Goal: Information Seeking & Learning: Learn about a topic

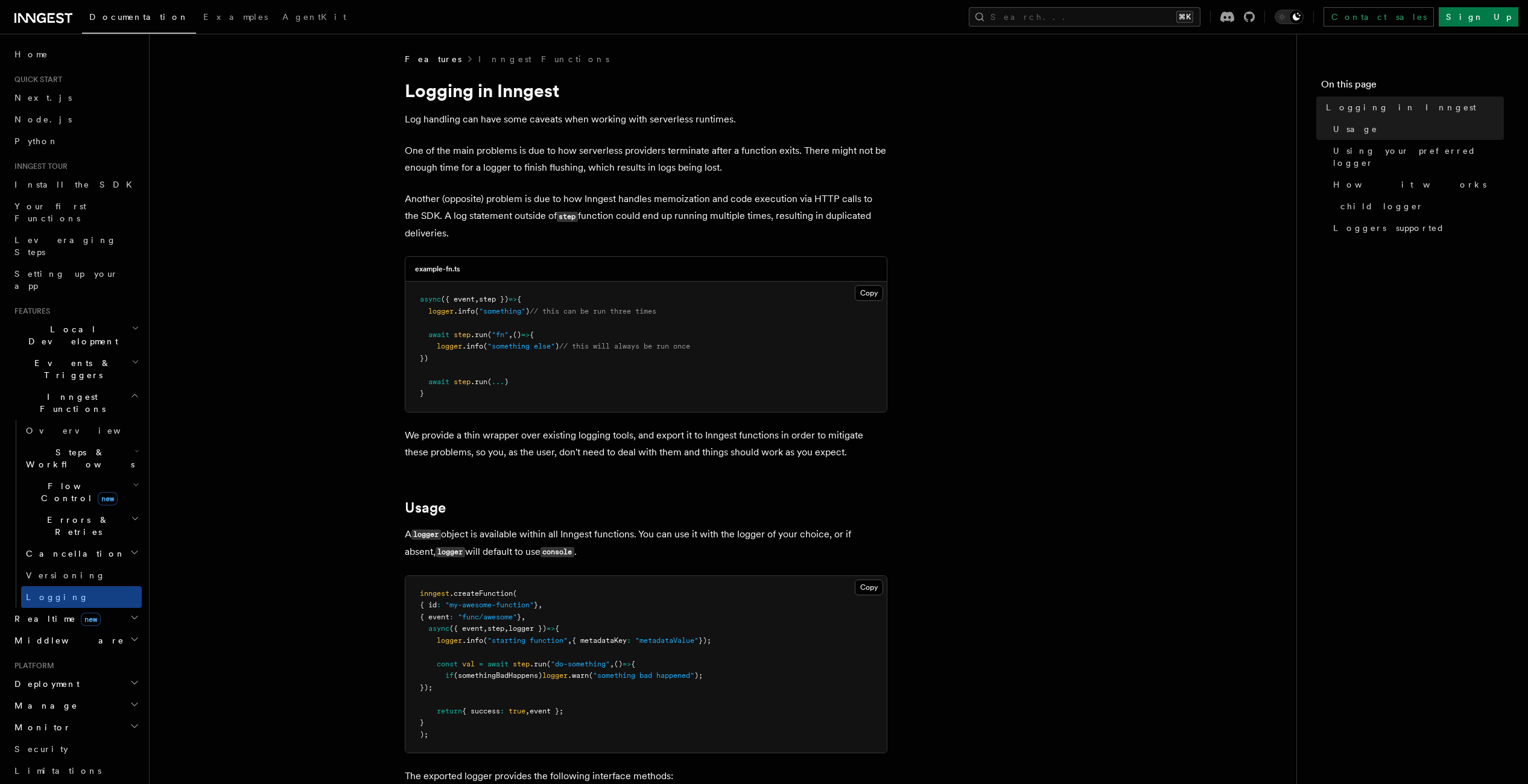
click at [474, 298] on span "({ event" at bounding box center [458, 299] width 34 height 9
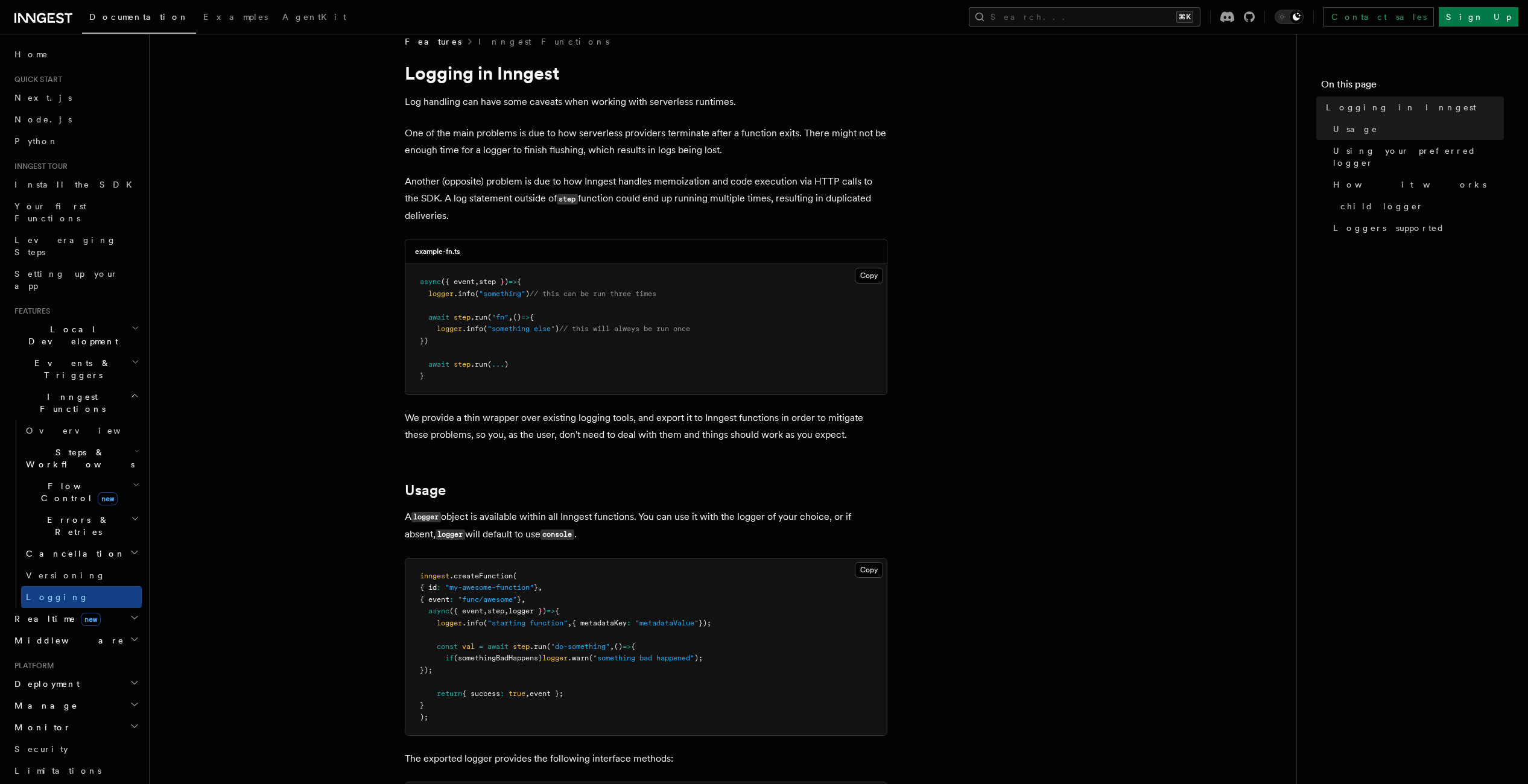
click at [523, 607] on span "logger })" at bounding box center [527, 611] width 38 height 9
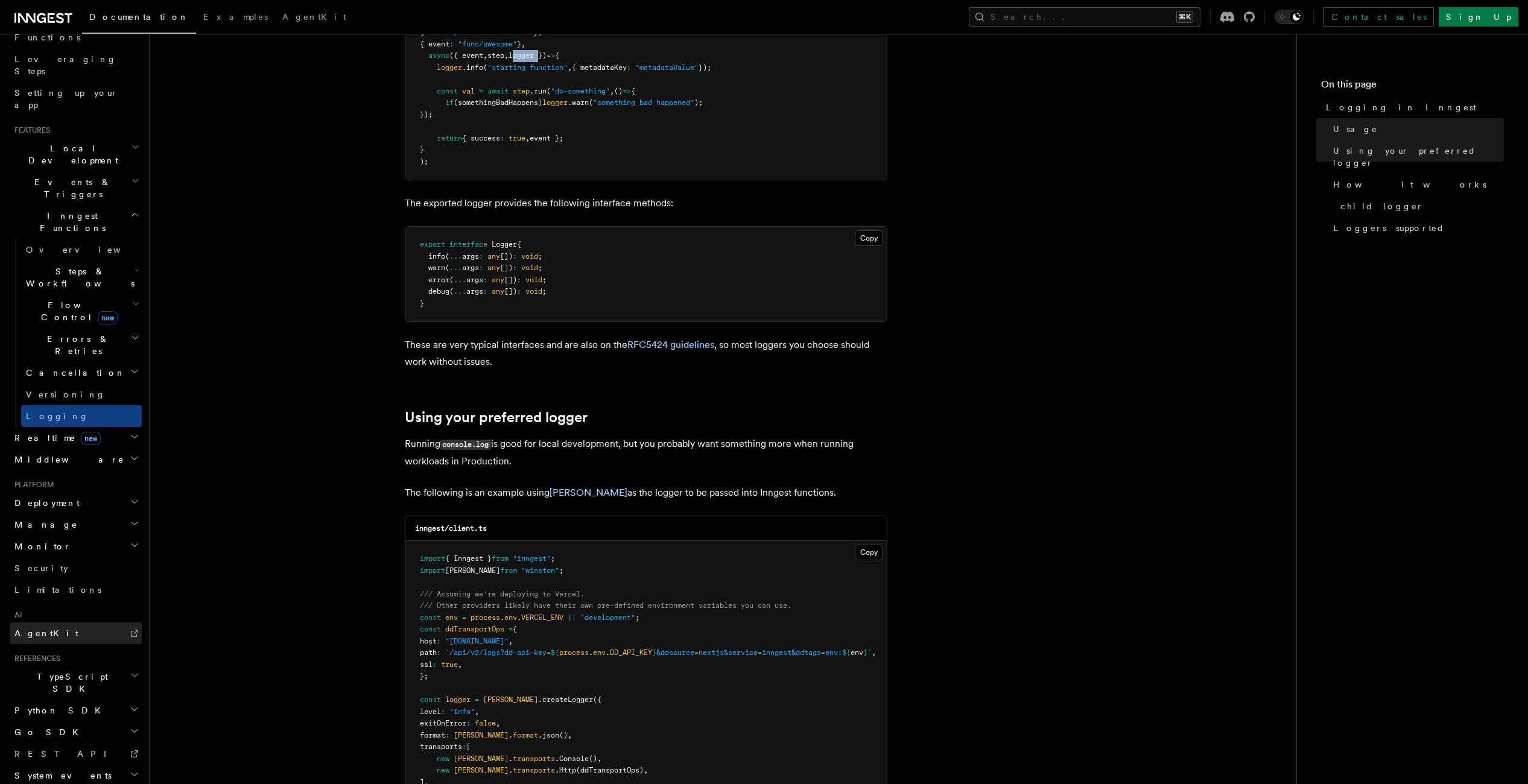
scroll to position [724, 0]
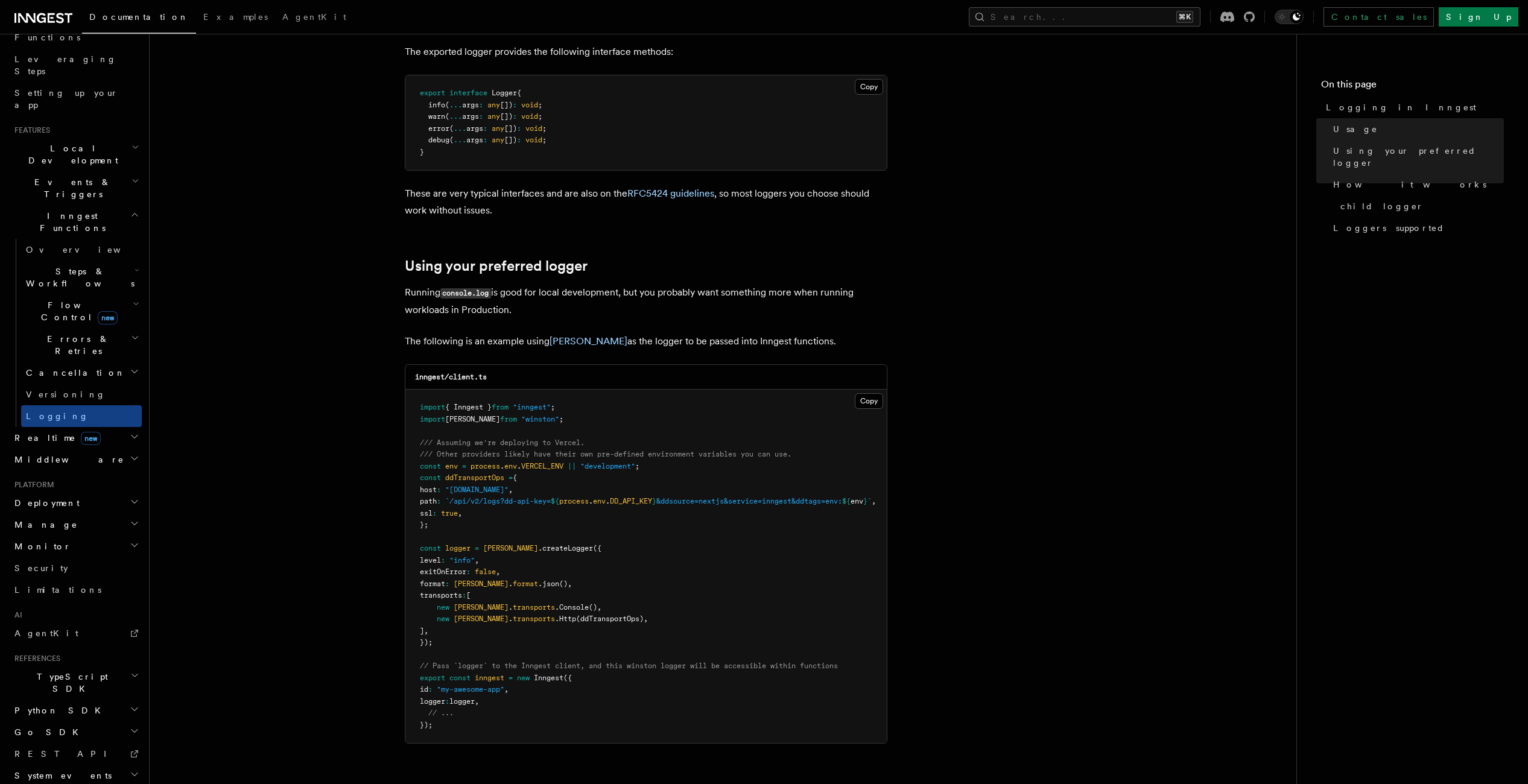
click at [70, 492] on h2 "Deployment" at bounding box center [75, 503] width 132 height 22
click at [69, 745] on h2 "Manage" at bounding box center [75, 756] width 132 height 22
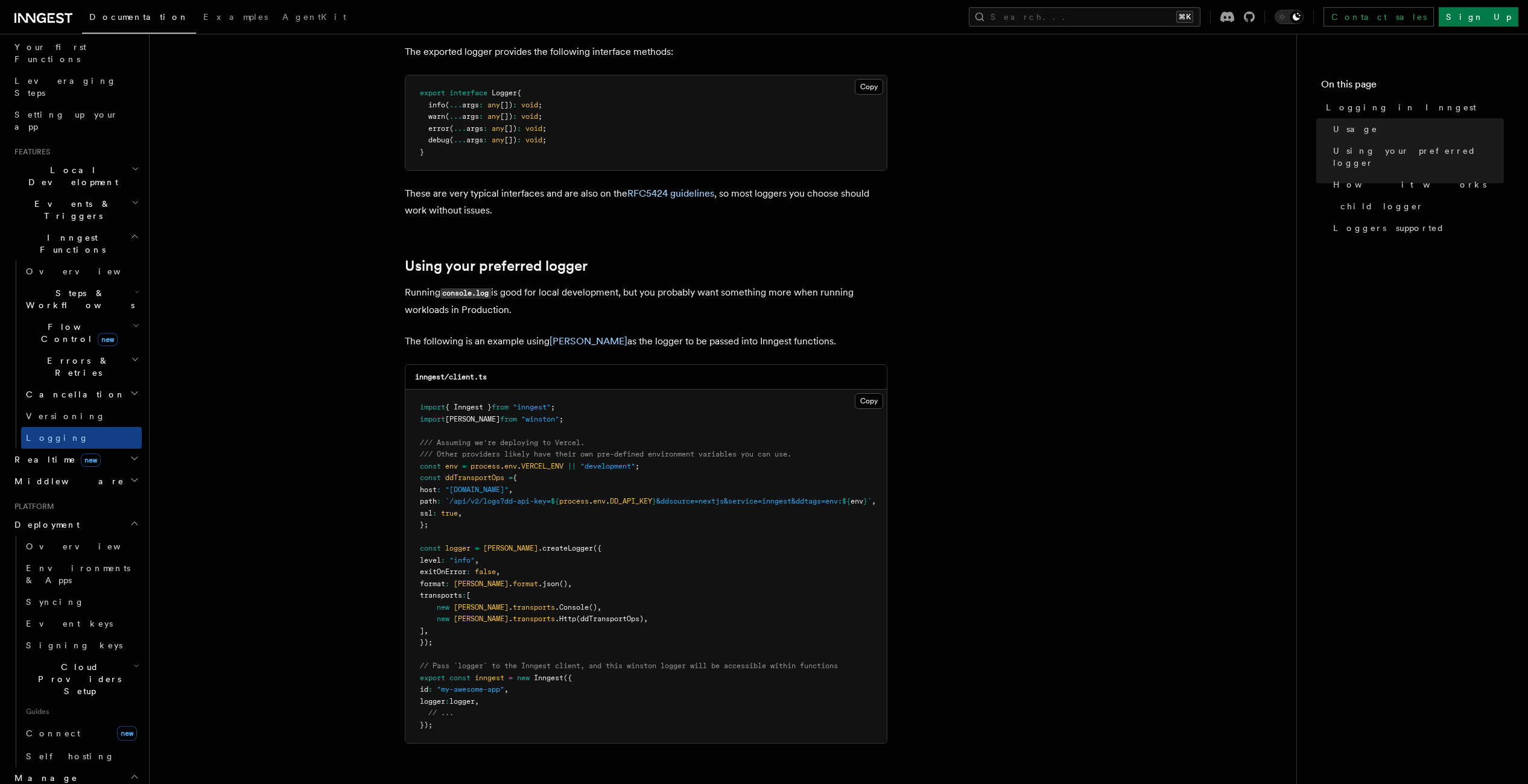
click at [105, 350] on h2 "Errors & Retries" at bounding box center [81, 366] width 121 height 34
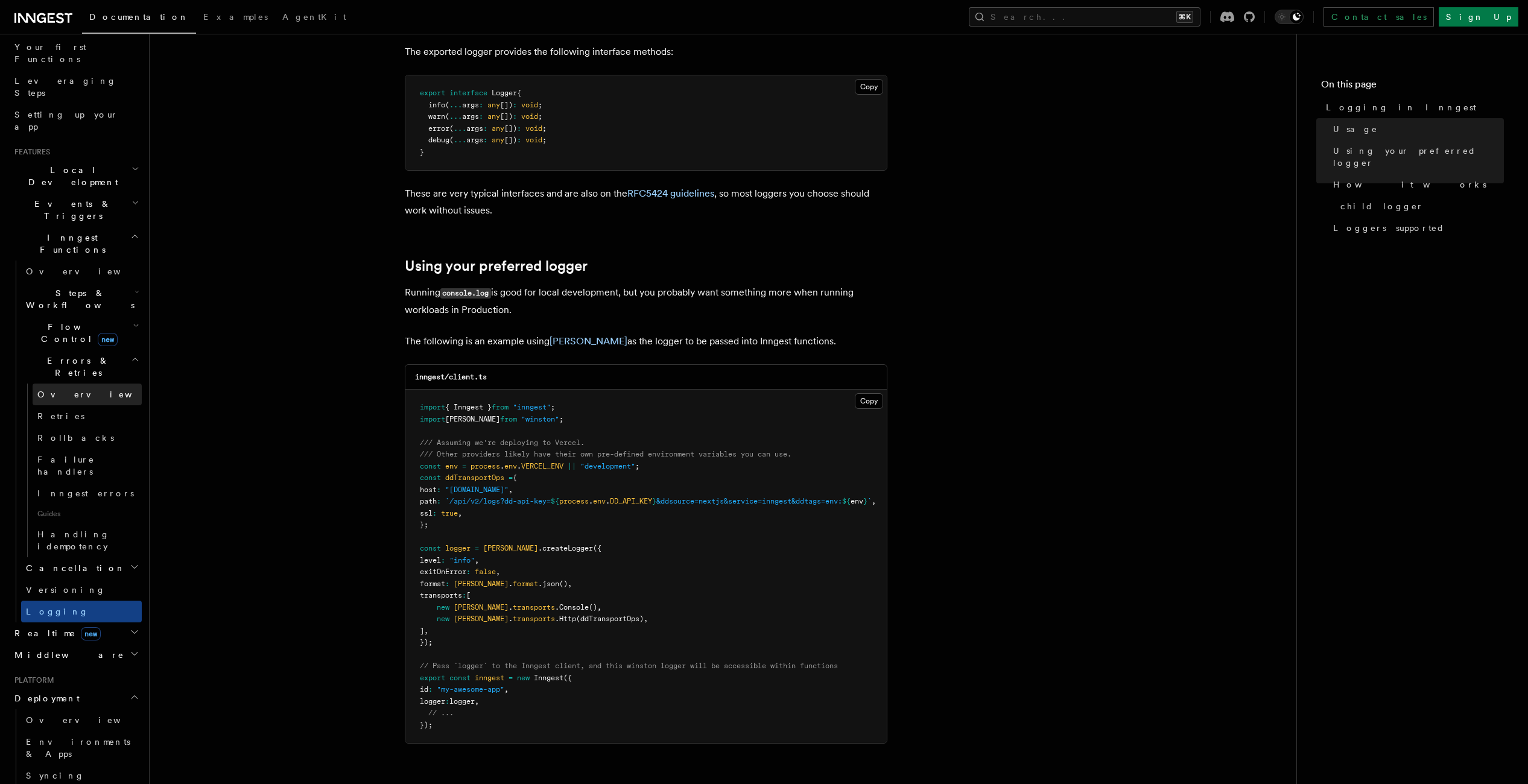
click at [98, 383] on link "Overview" at bounding box center [87, 394] width 109 height 22
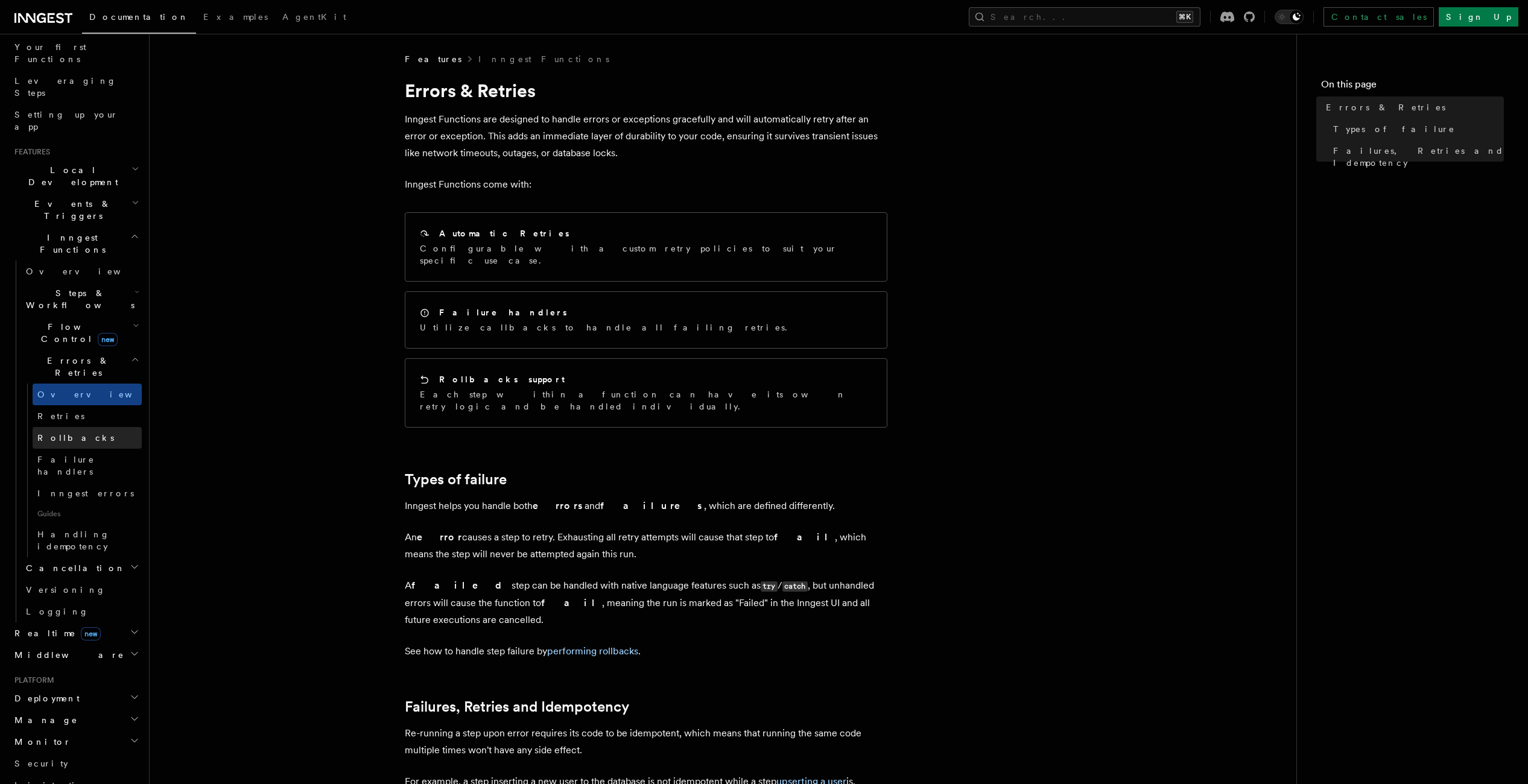
click at [93, 427] on link "Rollbacks" at bounding box center [87, 438] width 109 height 22
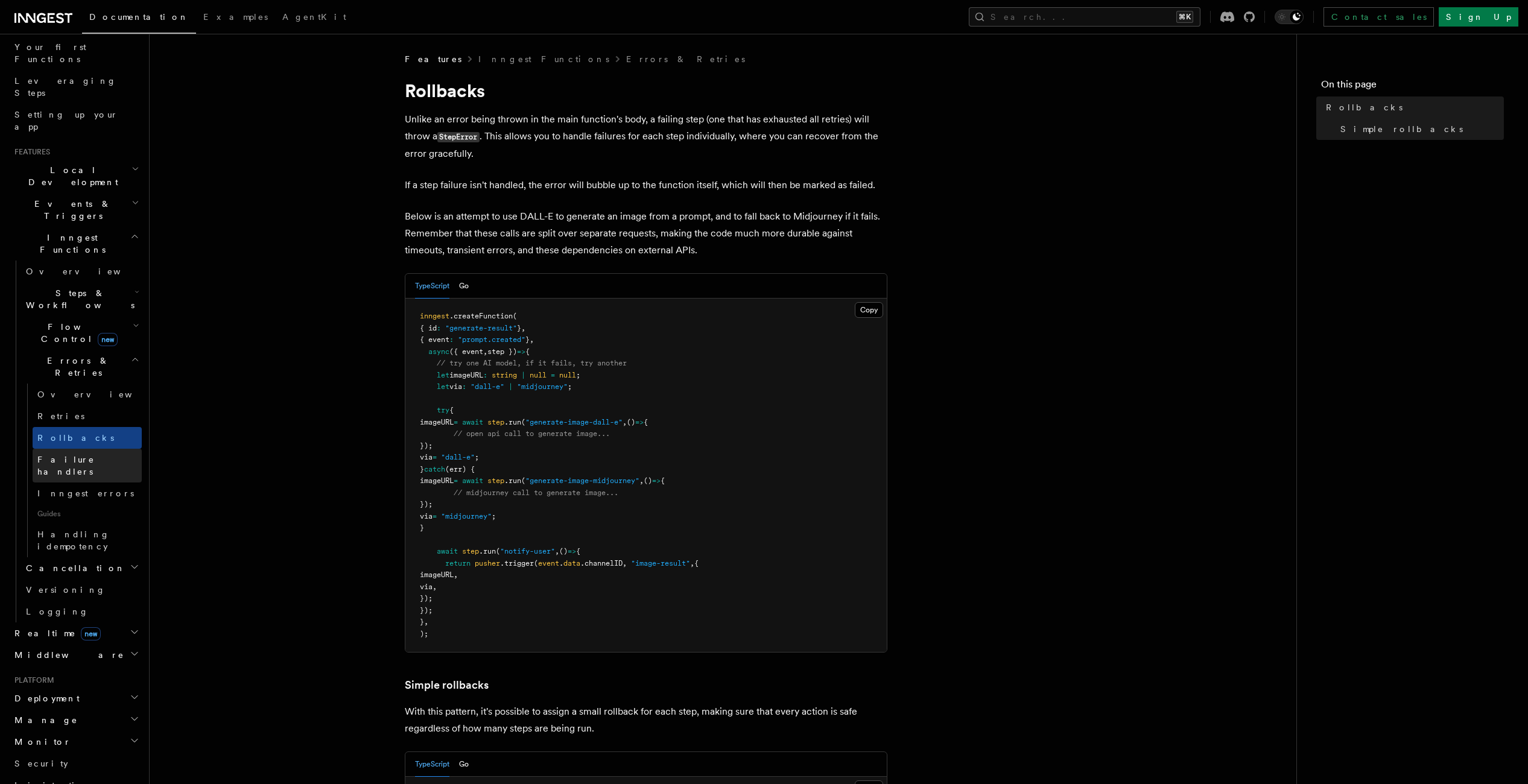
click at [95, 454] on span "Failure handlers" at bounding box center [66, 465] width 57 height 22
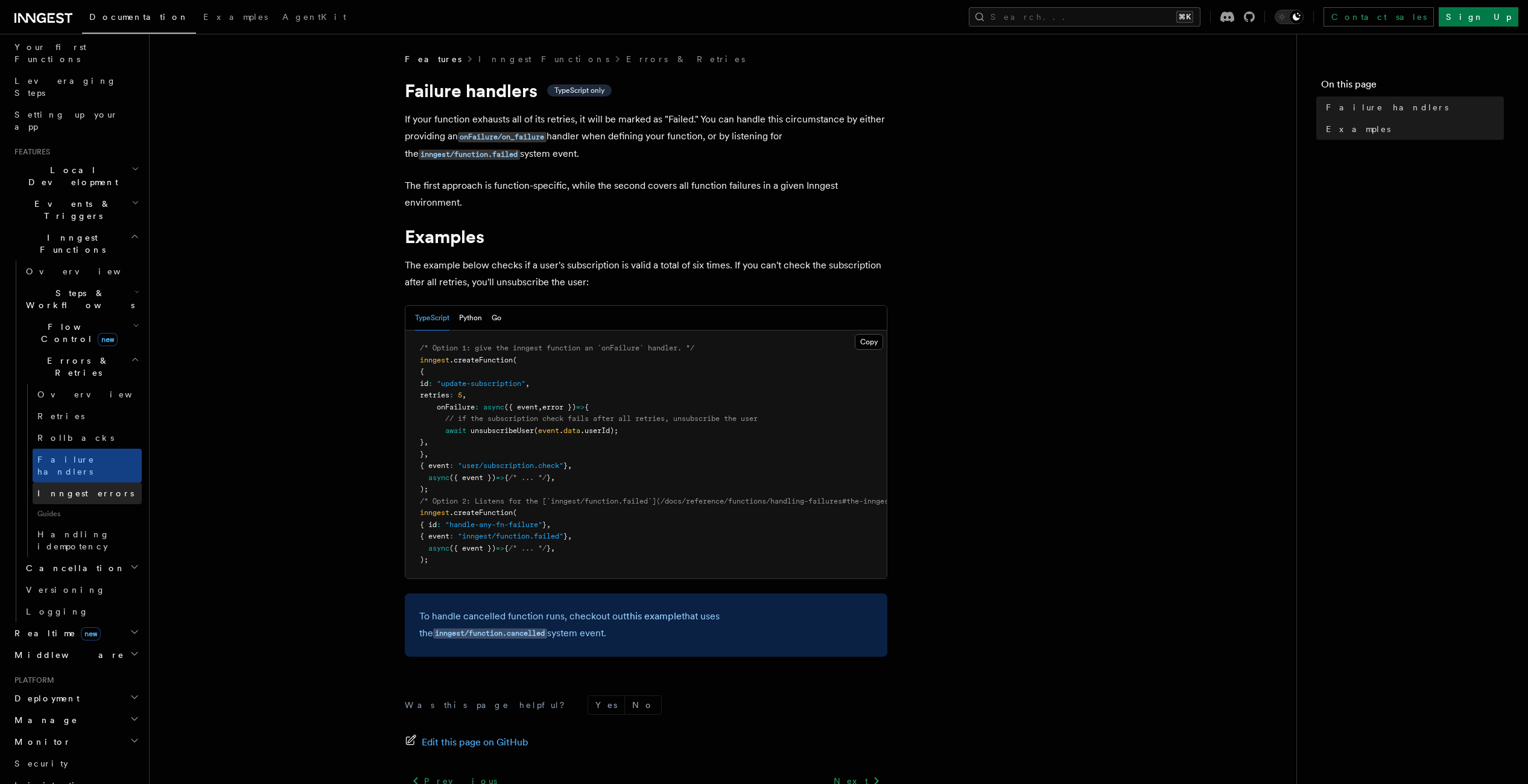
click at [83, 488] on span "Inngest errors" at bounding box center [85, 493] width 96 height 9
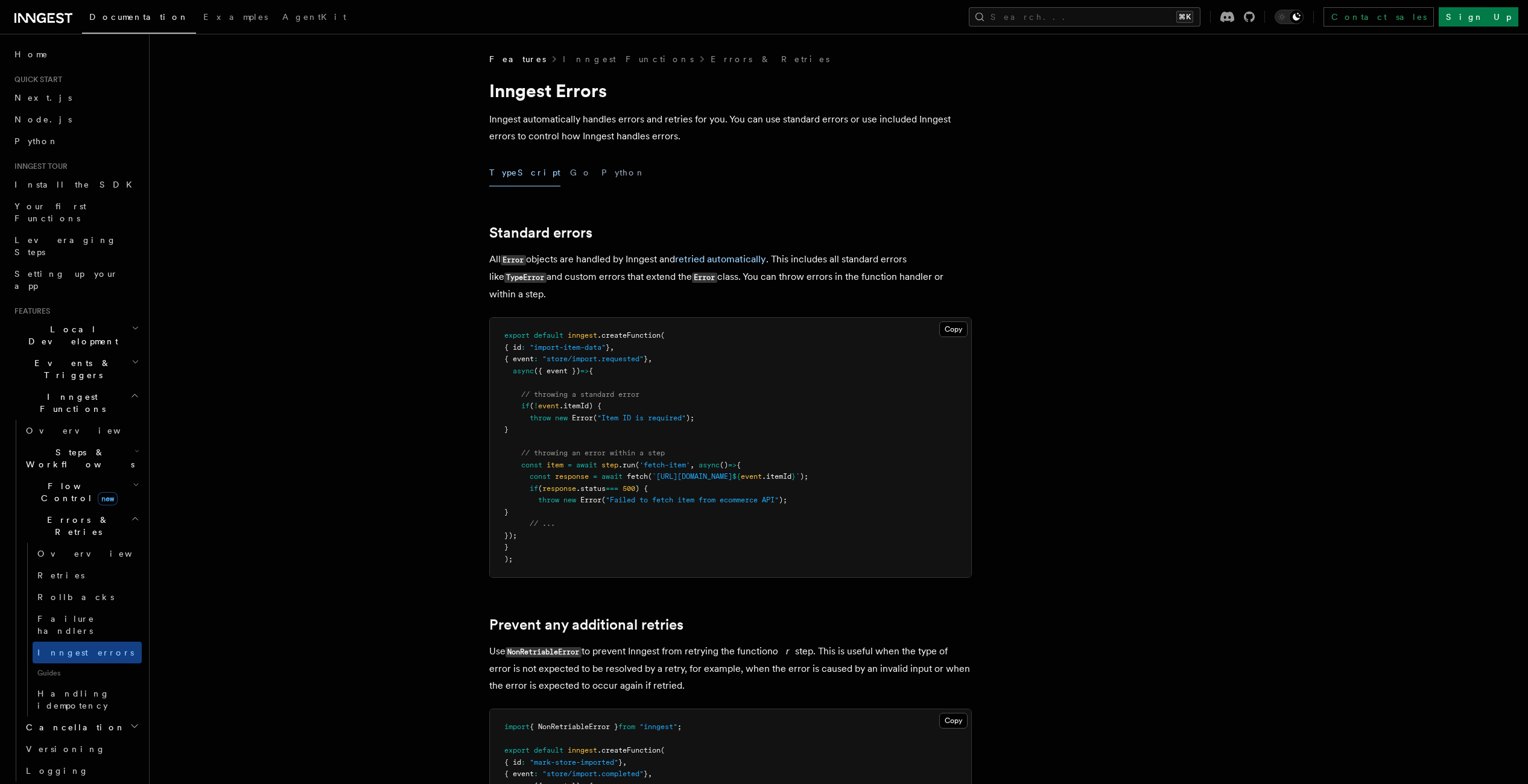
click at [72, 386] on h2 "Inngest Functions" at bounding box center [75, 402] width 132 height 34
click at [79, 323] on span "Local Development" at bounding box center [70, 335] width 122 height 24
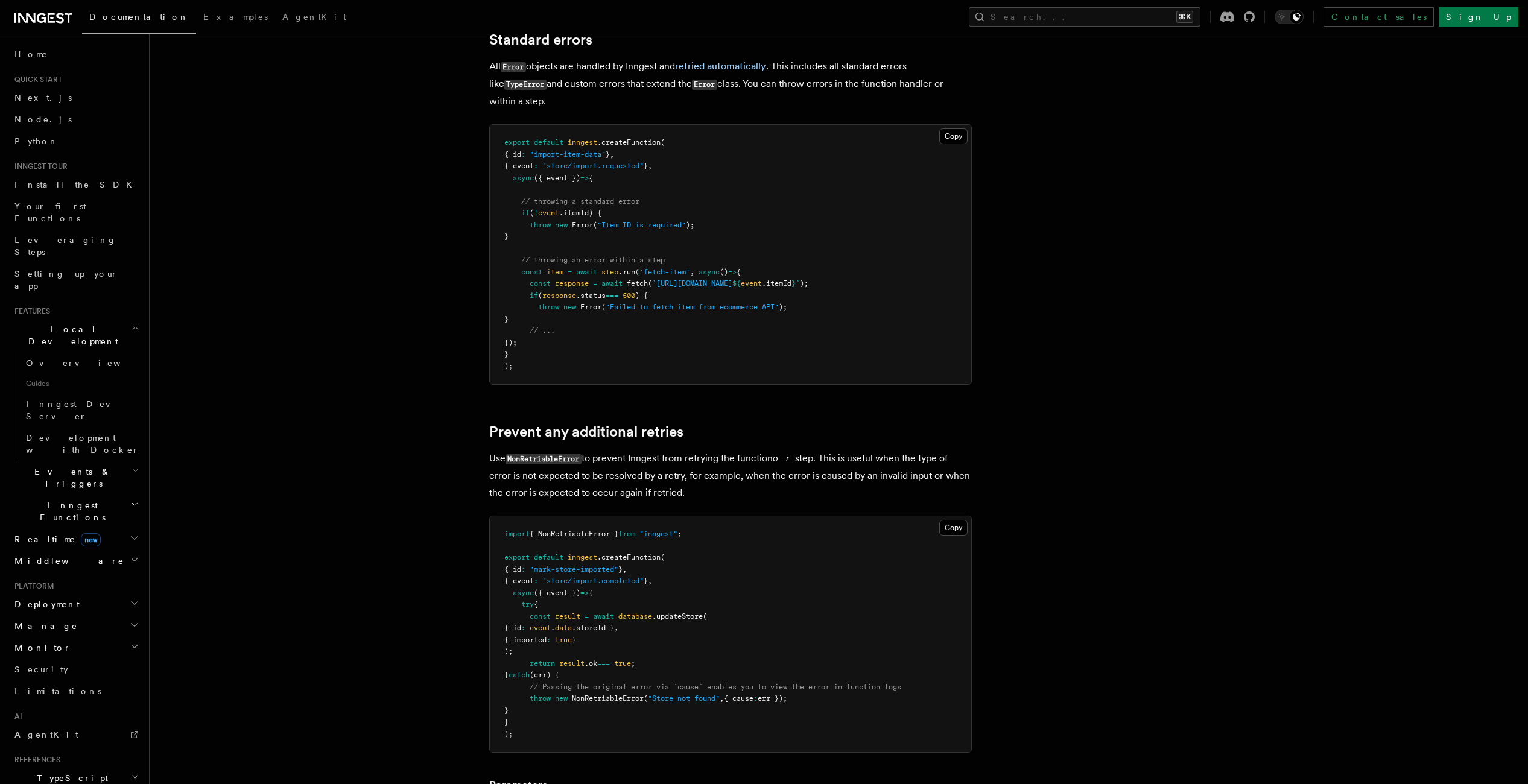
scroll to position [195, 0]
